Goal: Book appointment/travel/reservation: Register for event/course

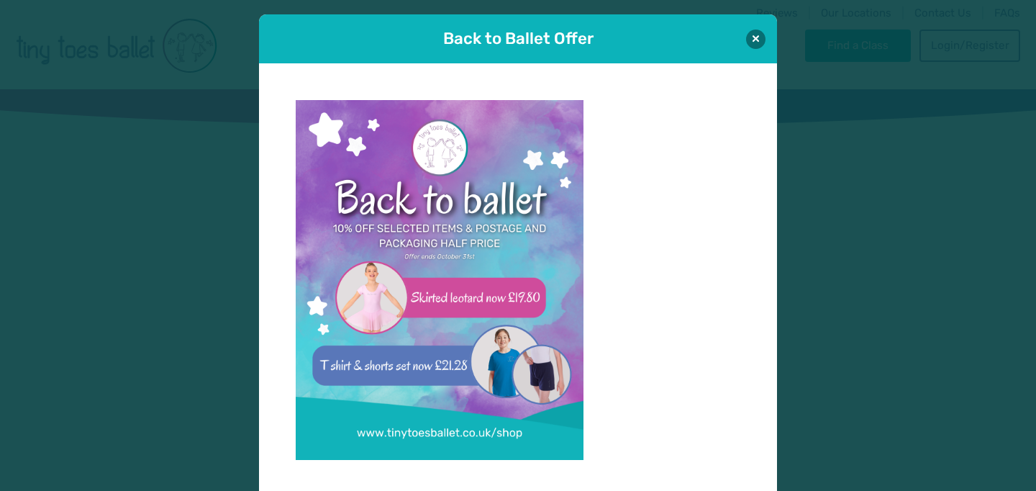
scroll to position [14, 0]
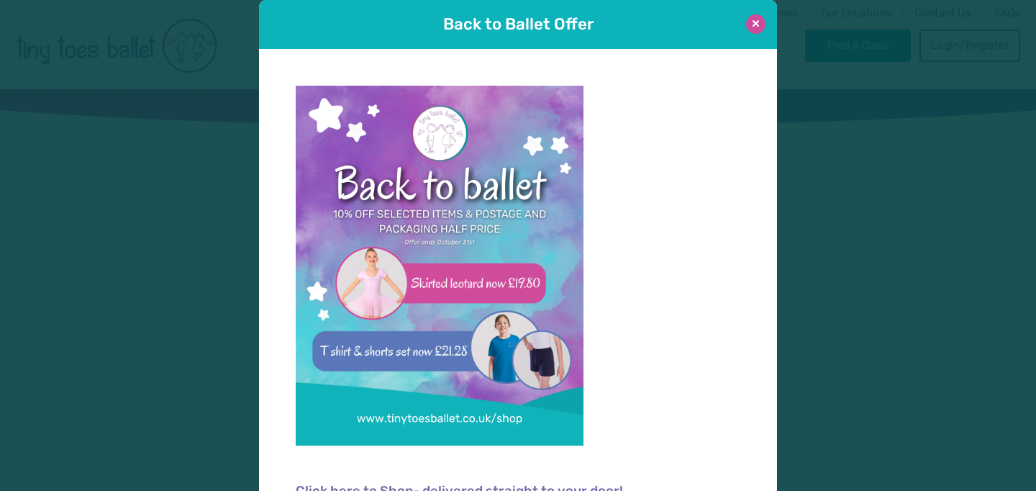
type input "**********"
click at [753, 27] on button at bounding box center [755, 23] width 19 height 19
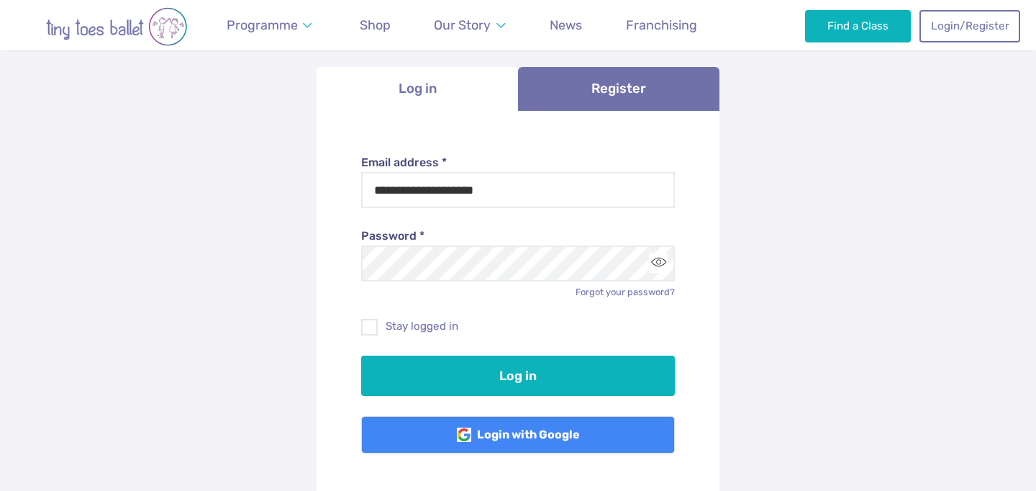
scroll to position [142, 0]
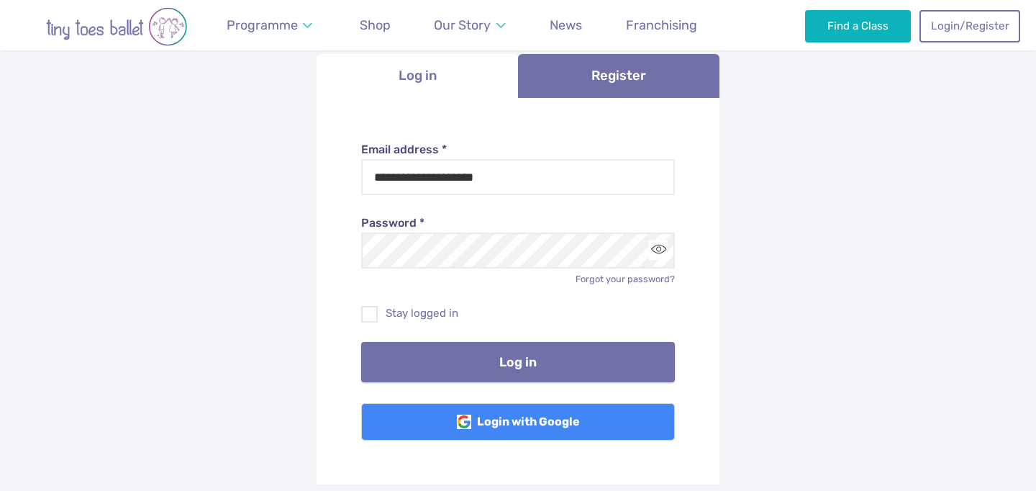
click at [521, 364] on button "Log in" at bounding box center [518, 362] width 314 height 40
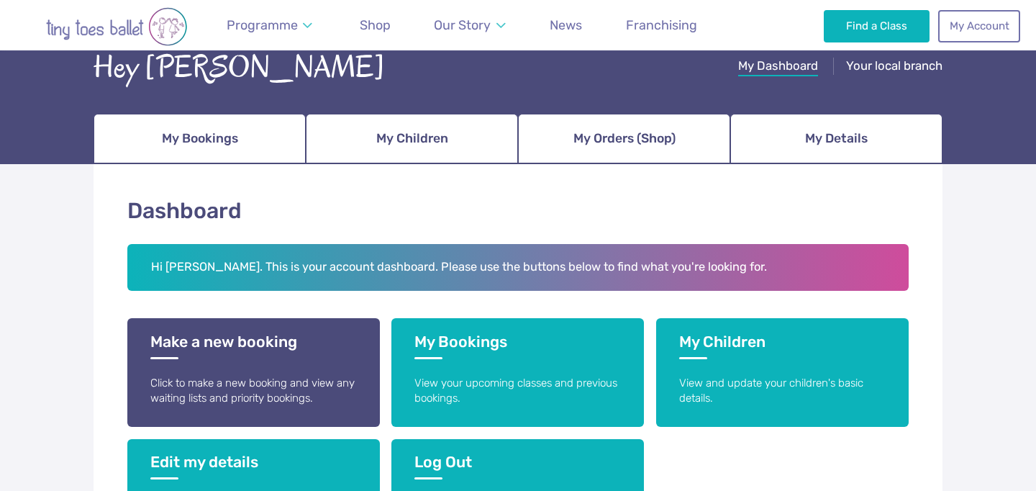
scroll to position [104, 0]
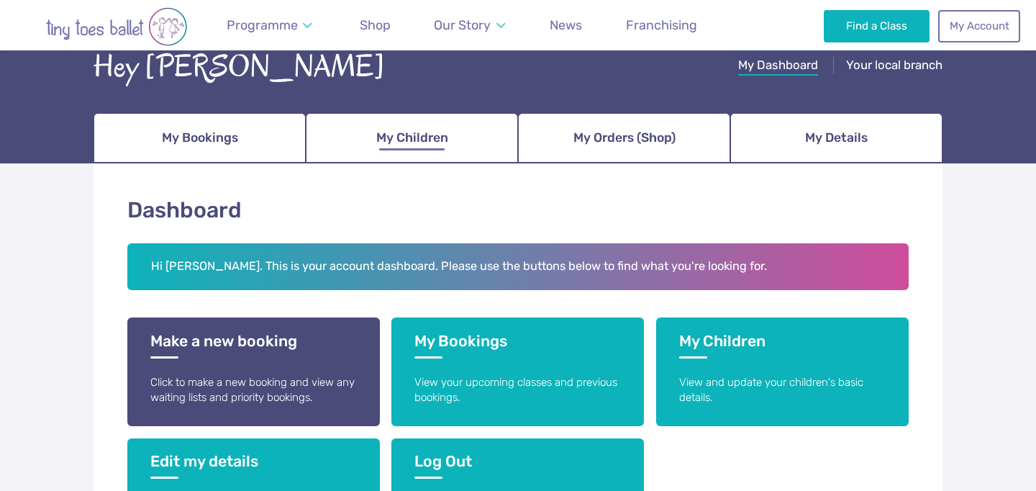
click at [412, 135] on span "My Children" at bounding box center [412, 137] width 72 height 25
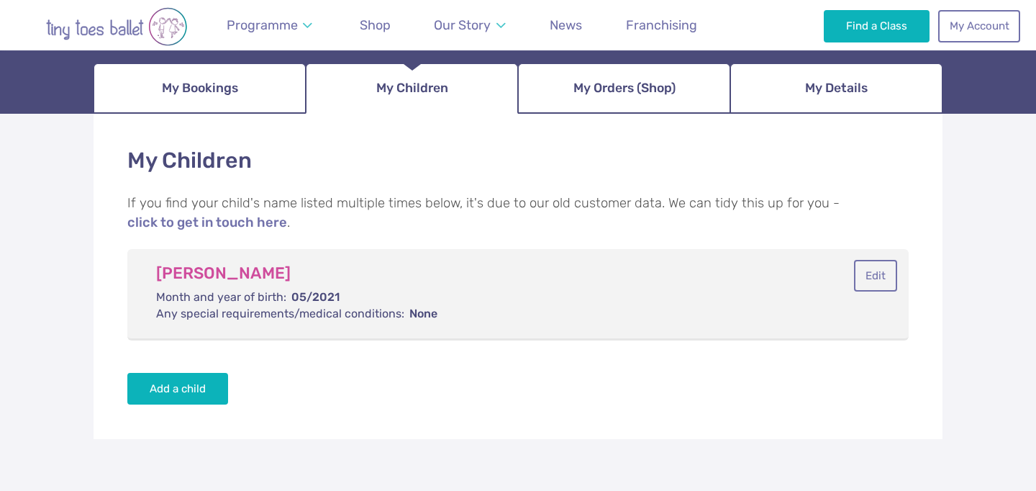
scroll to position [160, 0]
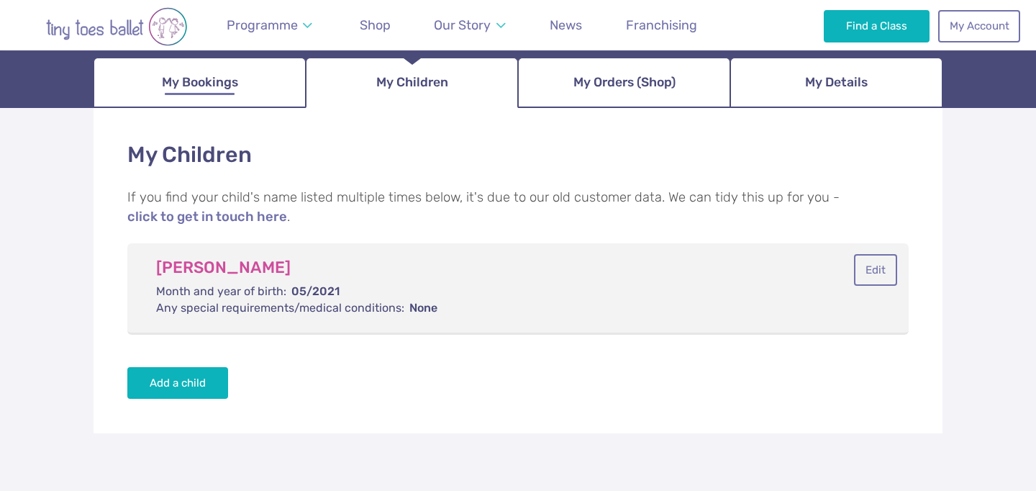
click at [227, 88] on span "My Bookings" at bounding box center [200, 82] width 76 height 25
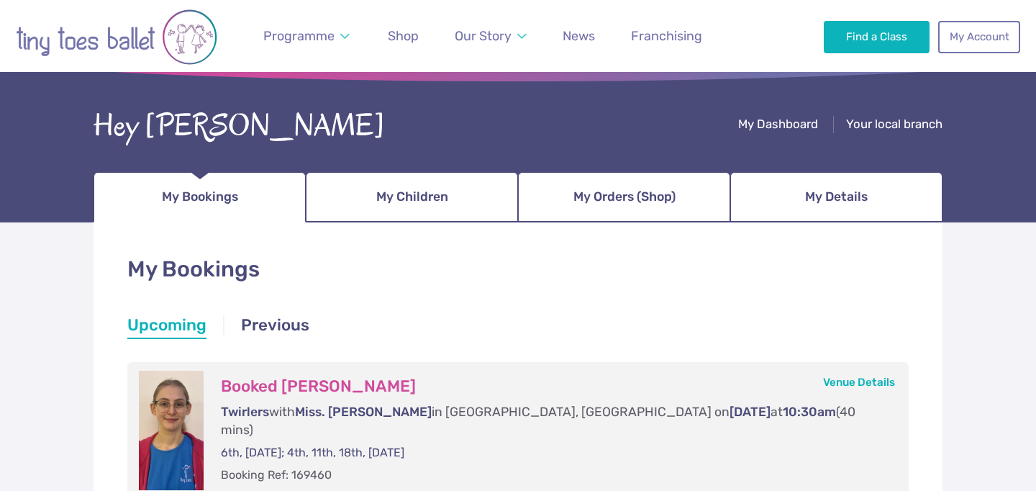
scroll to position [35, 0]
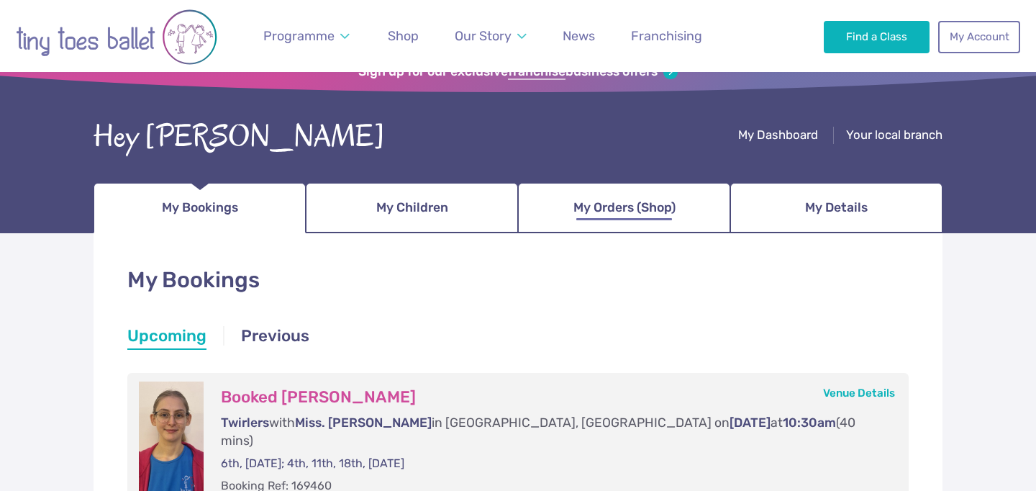
click at [650, 213] on span "My Orders (Shop)" at bounding box center [624, 207] width 102 height 25
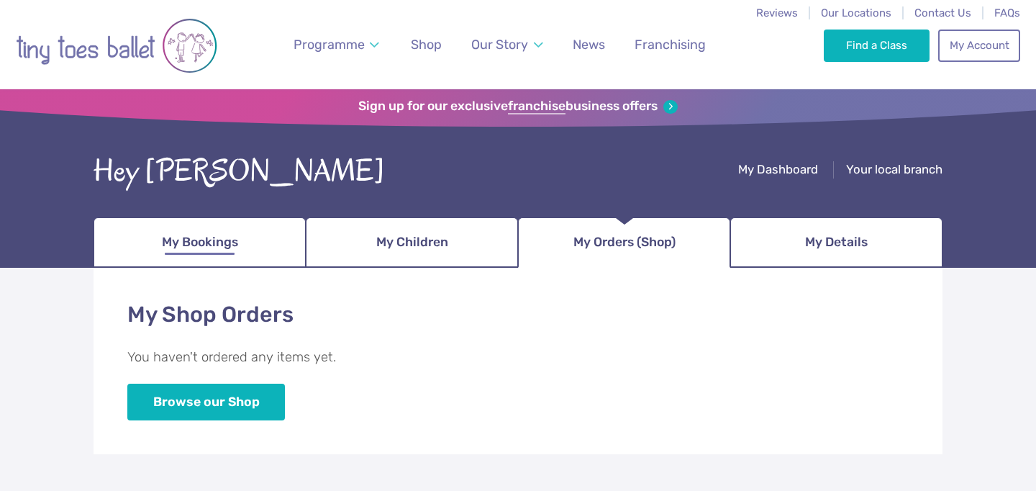
click at [235, 242] on span "My Bookings" at bounding box center [200, 241] width 76 height 25
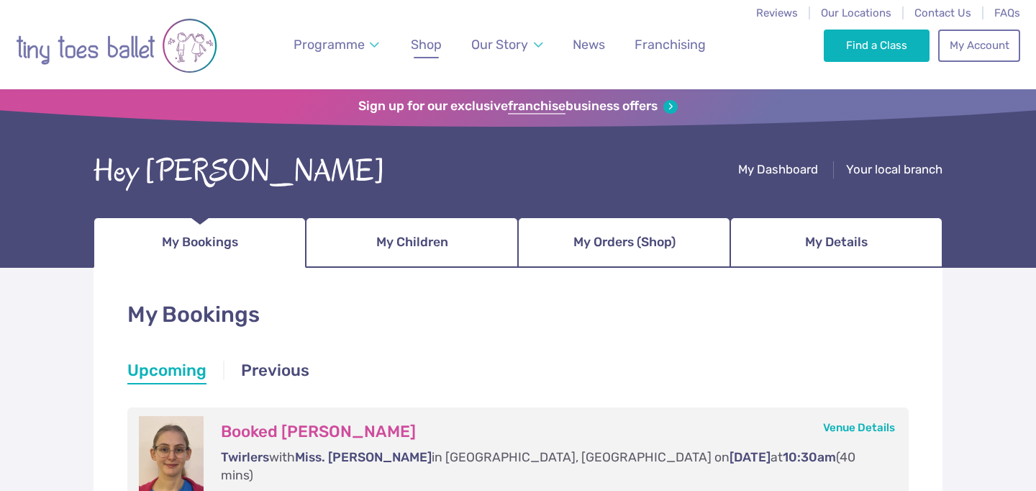
click at [422, 52] on span "Shop" at bounding box center [426, 44] width 31 height 15
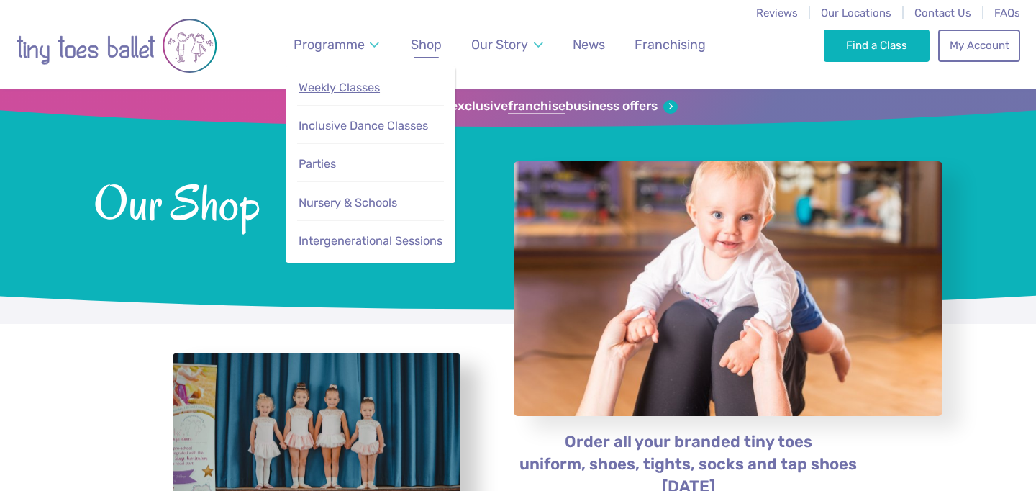
click at [335, 89] on span "Weekly Classes" at bounding box center [339, 88] width 81 height 14
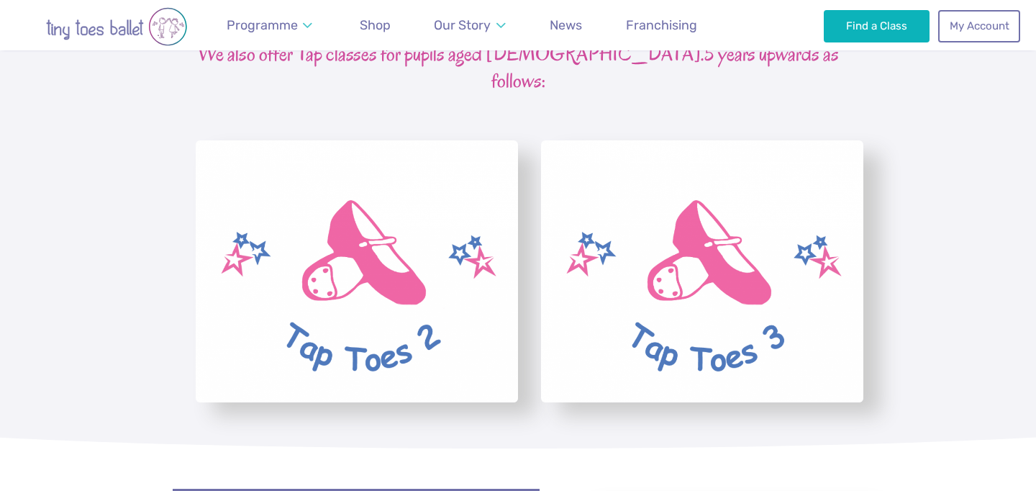
scroll to position [3696, 0]
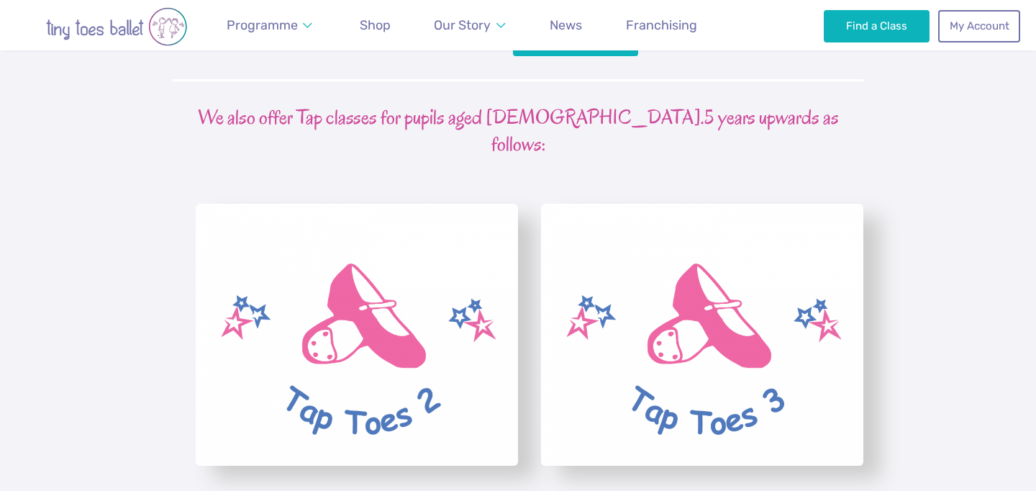
click at [380, 277] on img "View full-size image" at bounding box center [357, 335] width 322 height 263
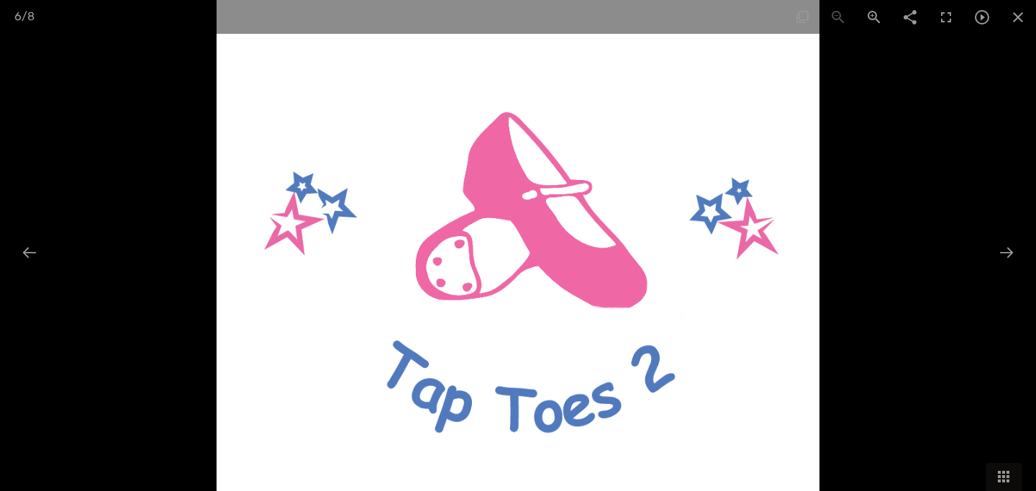
scroll to position [4460, 0]
click at [1019, 16] on span at bounding box center [1018, 17] width 36 height 34
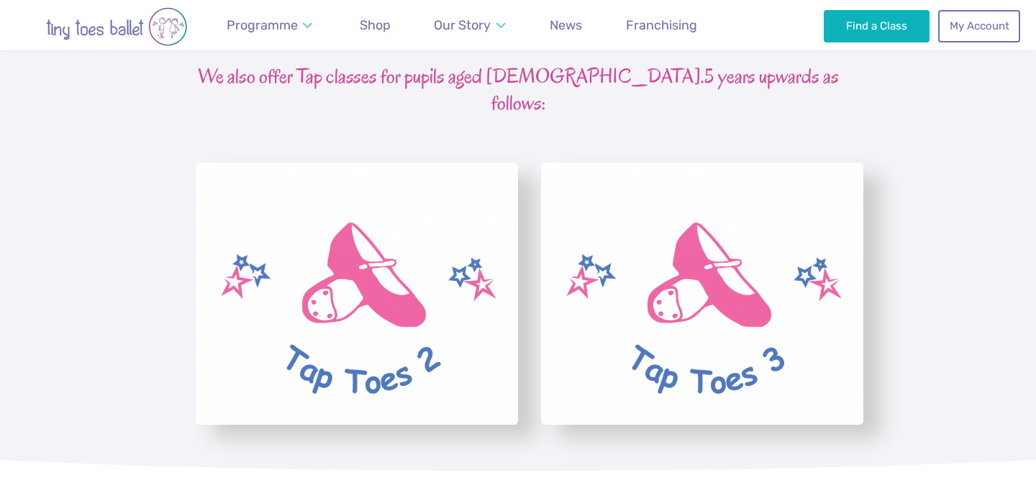
scroll to position [3733, 0]
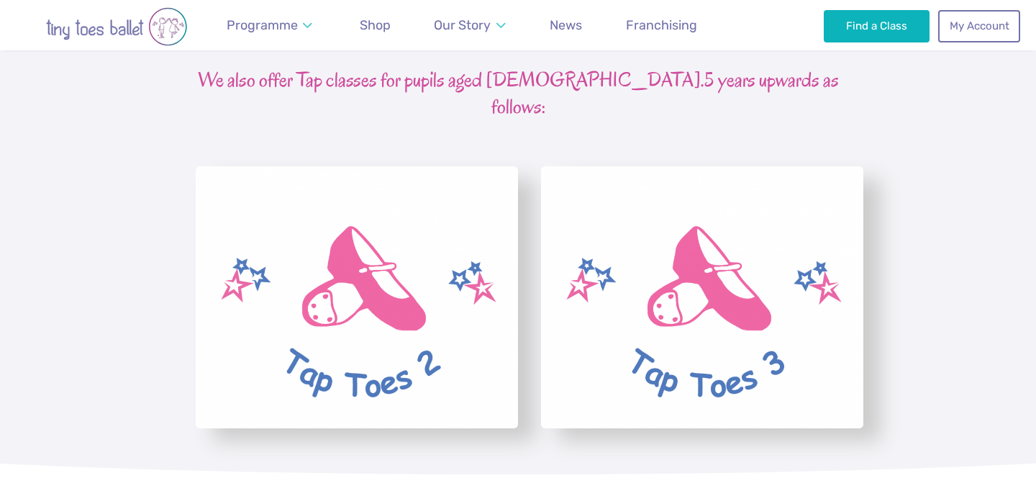
click at [433, 270] on img "View full-size image" at bounding box center [357, 297] width 322 height 263
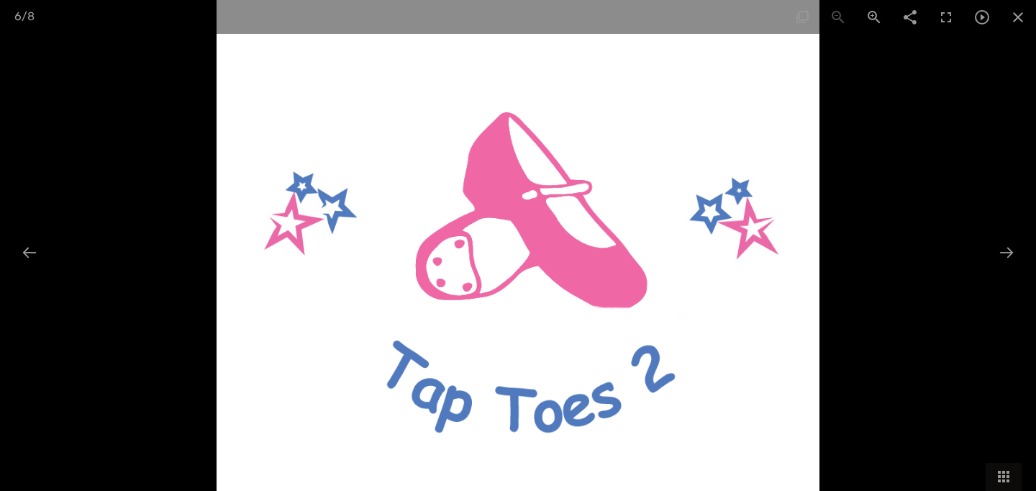
scroll to position [3916, 0]
click at [33, 250] on div at bounding box center [29, 252] width 30 height 28
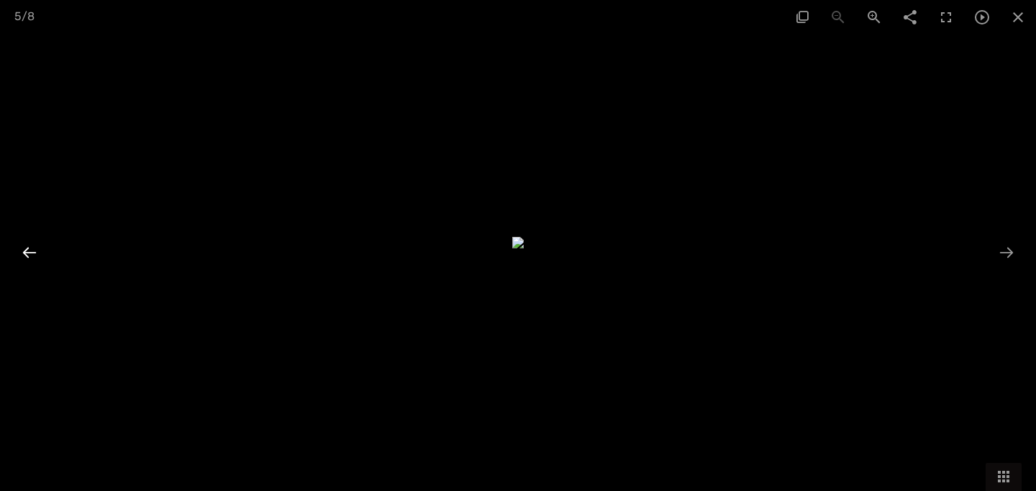
click at [33, 250] on div at bounding box center [29, 252] width 30 height 28
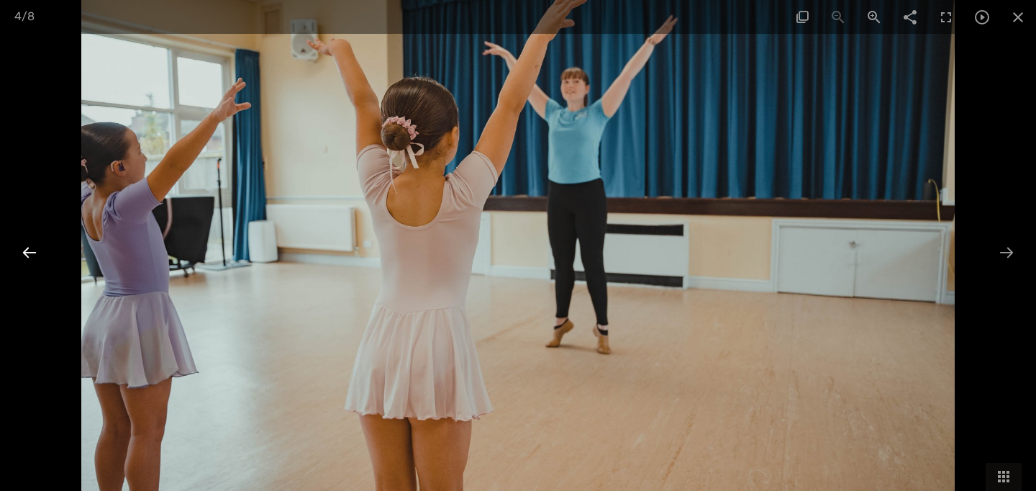
click at [33, 250] on div at bounding box center [29, 252] width 30 height 28
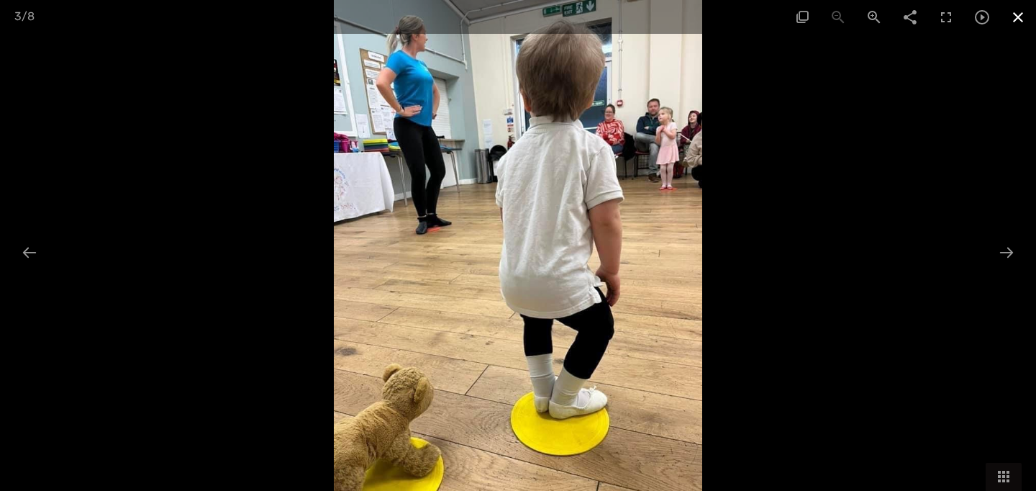
click at [1022, 17] on span at bounding box center [1018, 17] width 36 height 34
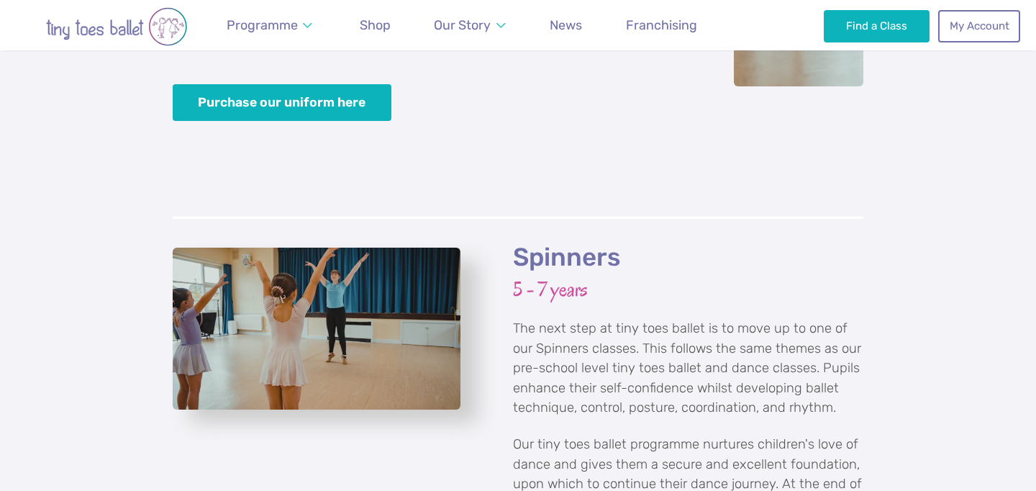
scroll to position [3041, 0]
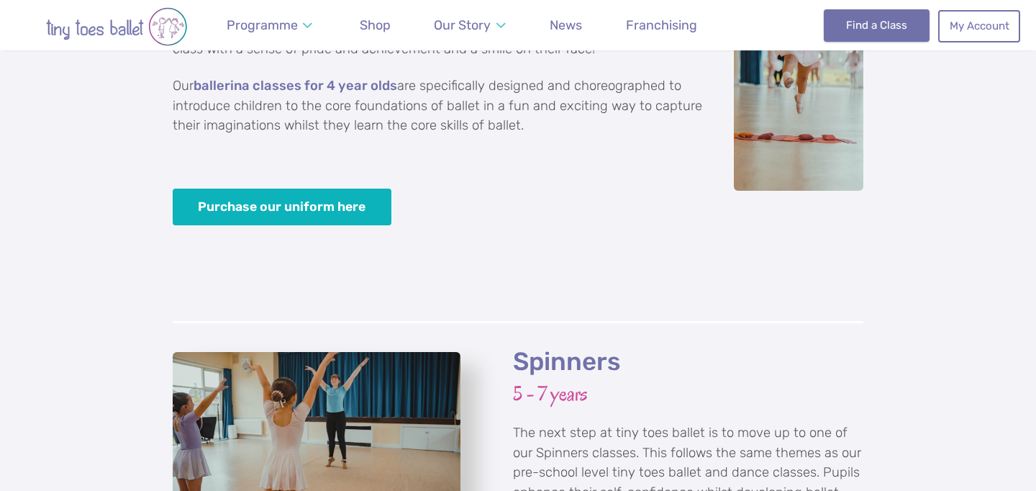
click at [875, 33] on link "Find a Class" at bounding box center [877, 25] width 106 height 32
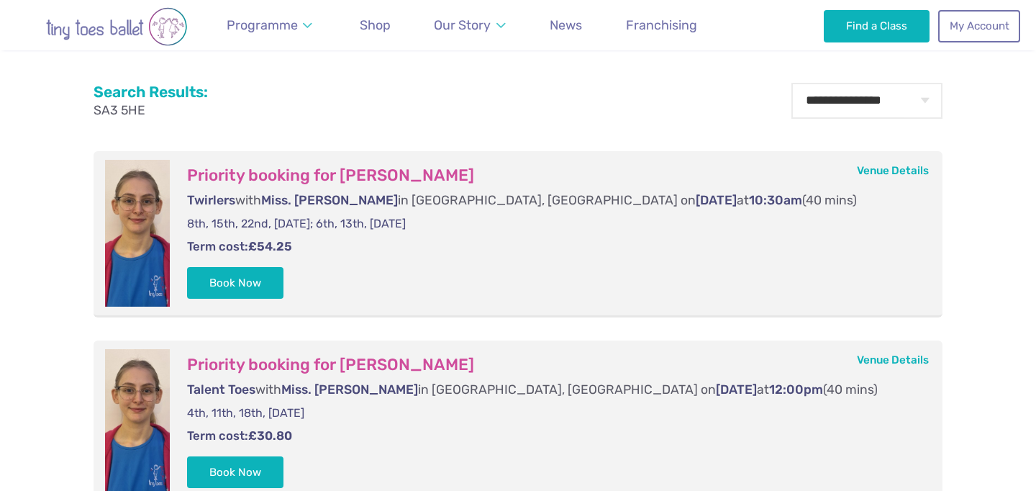
scroll to position [509, 0]
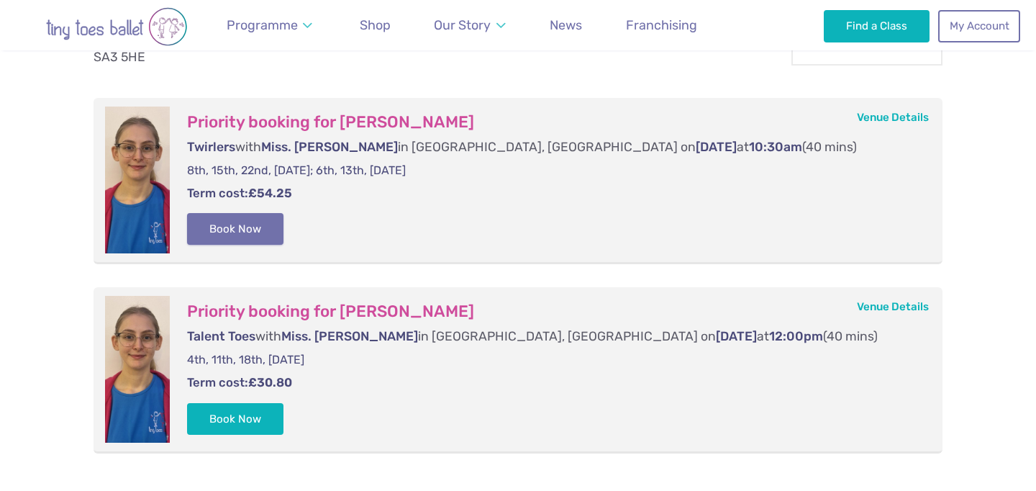
click at [242, 229] on button "Book Now" at bounding box center [235, 229] width 96 height 32
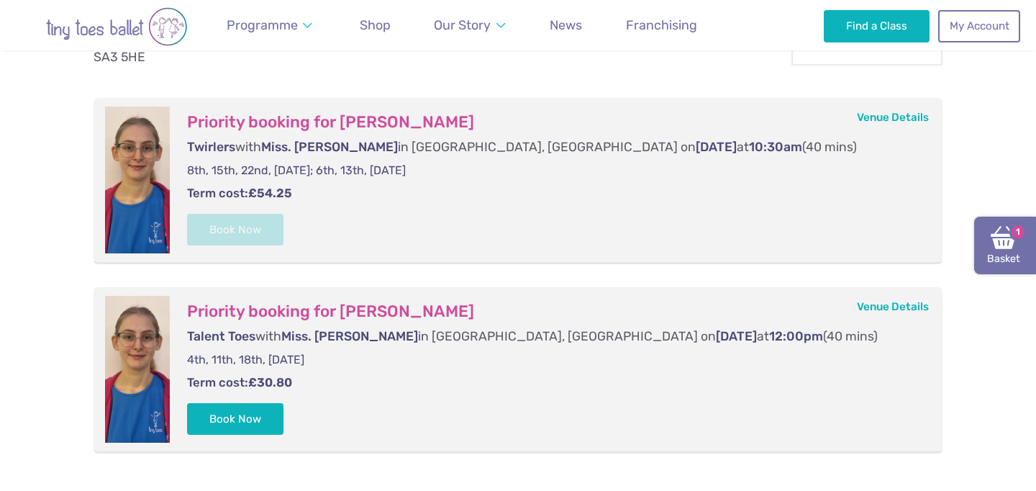
click at [997, 245] on img at bounding box center [1004, 237] width 26 height 26
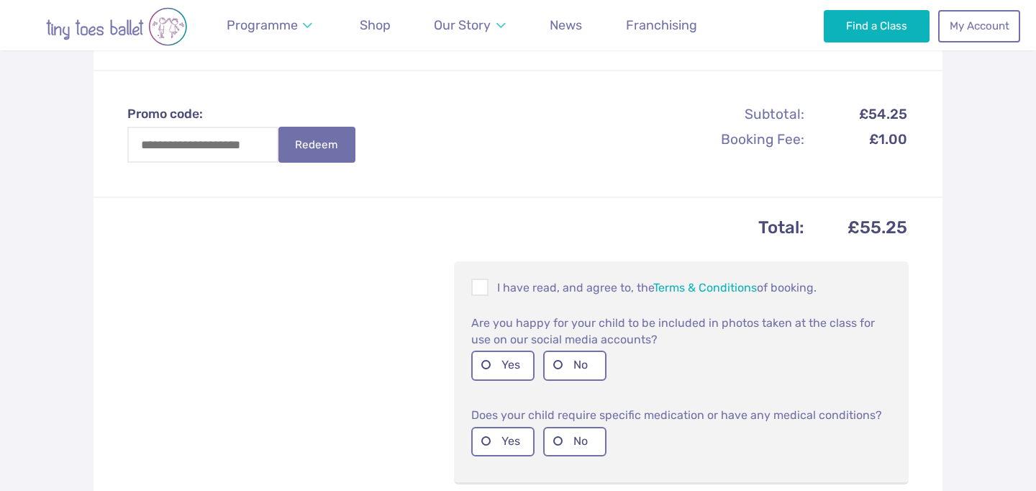
scroll to position [477, 0]
click at [480, 282] on span at bounding box center [481, 289] width 16 height 14
click at [488, 350] on label "Yes" at bounding box center [502, 364] width 63 height 29
click at [561, 426] on label "No" at bounding box center [574, 440] width 63 height 29
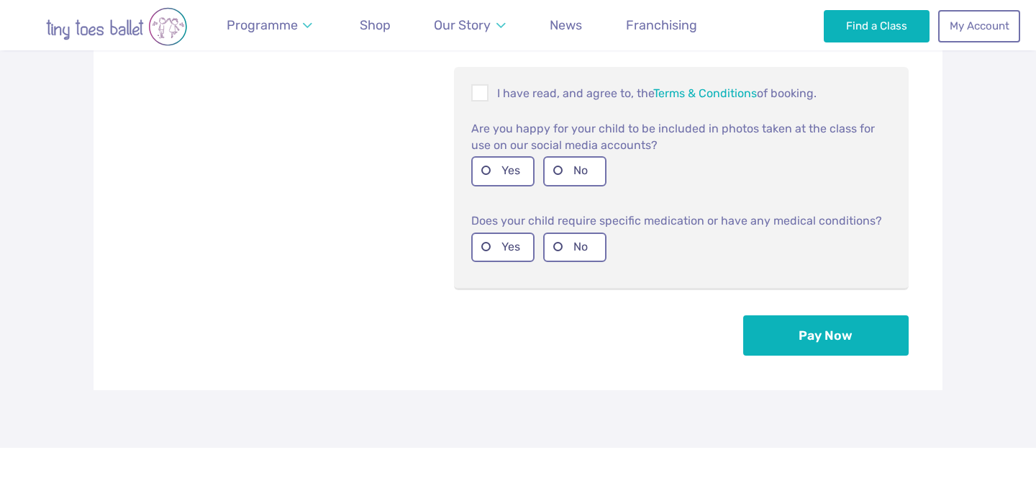
scroll to position [674, 0]
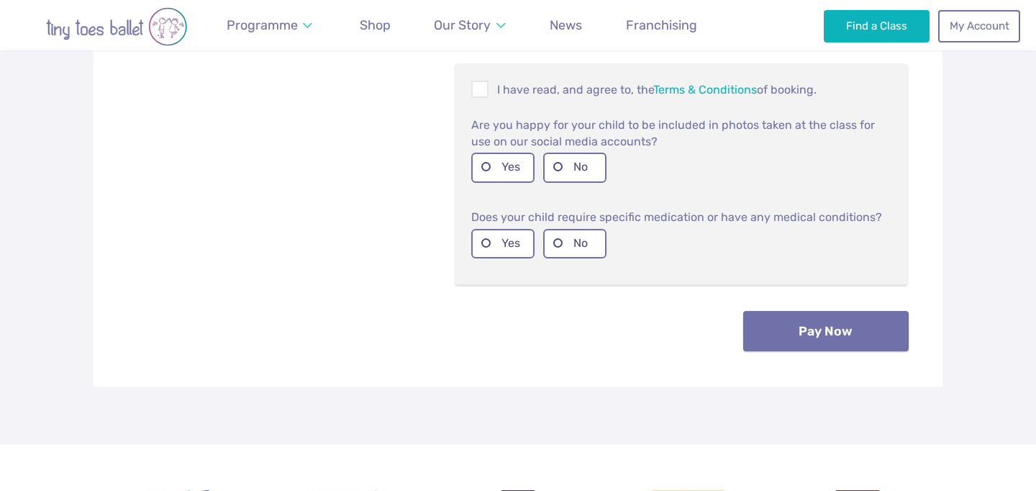
click at [802, 315] on button "Pay Now" at bounding box center [825, 331] width 165 height 40
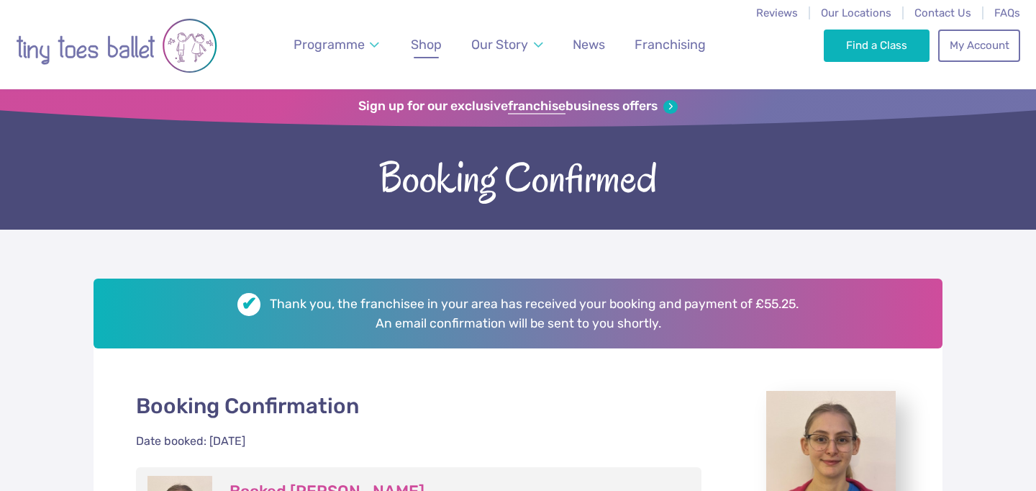
click at [427, 48] on span "Shop" at bounding box center [426, 44] width 31 height 15
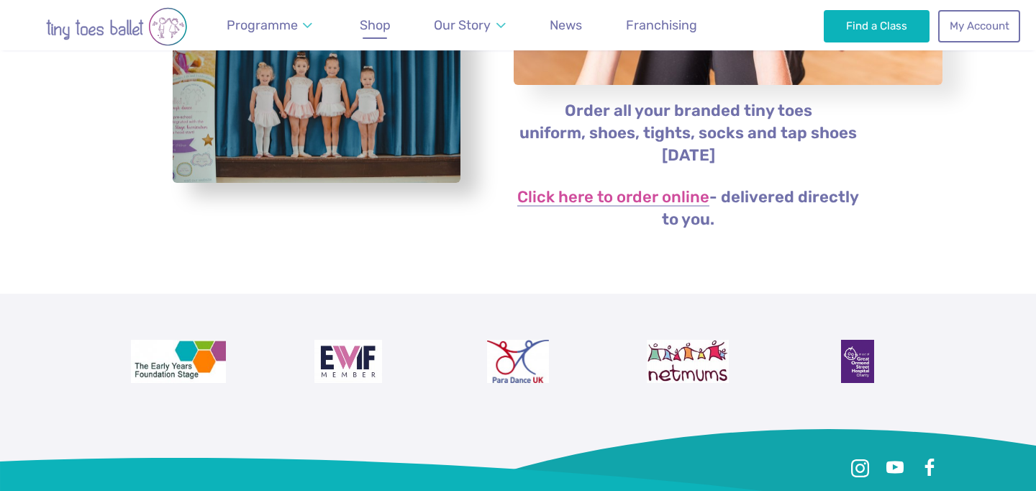
scroll to position [366, 0]
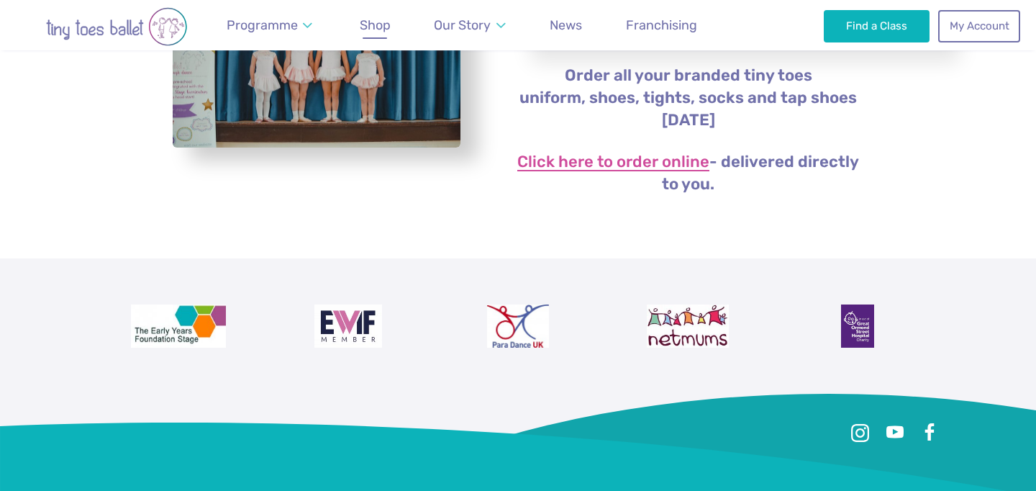
click at [693, 163] on link "Click here to order online" at bounding box center [613, 162] width 192 height 17
